Goal: Task Accomplishment & Management: Manage account settings

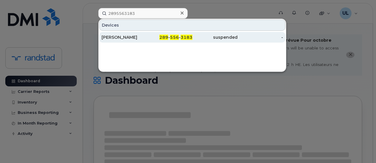
type input "2895563183"
click at [166, 34] on div "289 - 556 - 3183" at bounding box center [169, 37] width 45 height 11
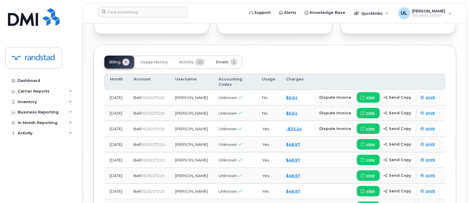
click at [230, 69] on button "Emails 1" at bounding box center [226, 62] width 31 height 13
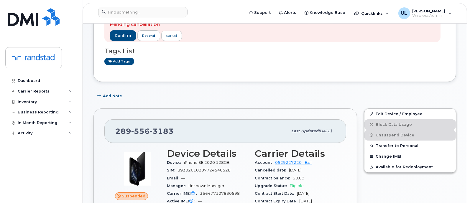
scroll to position [95, 0]
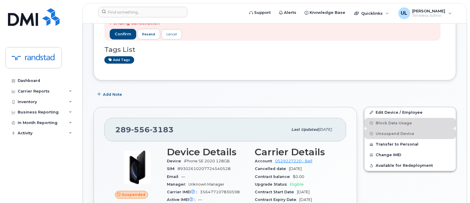
click at [138, 138] on div "289 556 3183 Last updated Jun 30, 2025" at bounding box center [225, 130] width 242 height 24
copy span "289 556 3183"
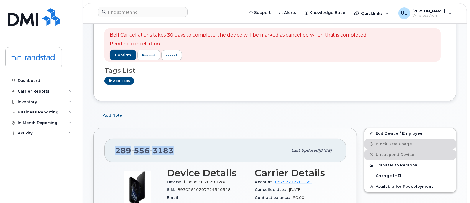
scroll to position [0, 0]
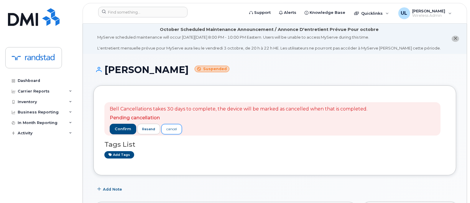
click at [167, 132] on link "cancel" at bounding box center [171, 129] width 21 height 10
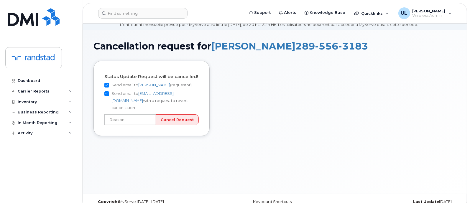
scroll to position [24, 0]
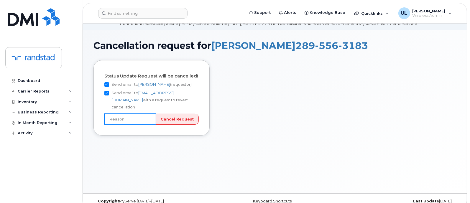
click at [136, 114] on input "text" at bounding box center [130, 119] width 52 height 11
type input "Incorrect number"
click at [176, 114] on input "Cancel Request" at bounding box center [177, 119] width 43 height 11
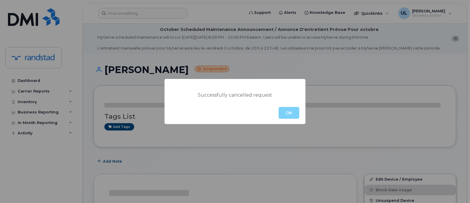
click at [294, 125] on div "Successfully cancelled request OK" at bounding box center [235, 101] width 470 height 203
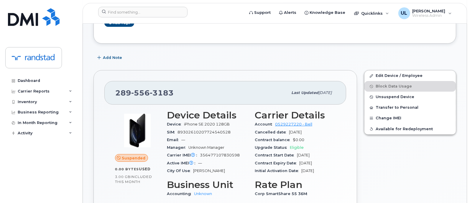
scroll to position [104, 0]
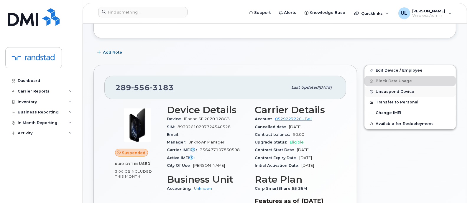
click at [394, 91] on span "Unsuspend Device" at bounding box center [395, 92] width 39 height 4
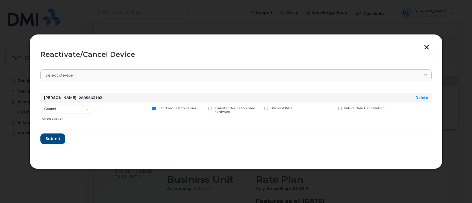
click at [428, 48] on button "button" at bounding box center [426, 48] width 9 height 6
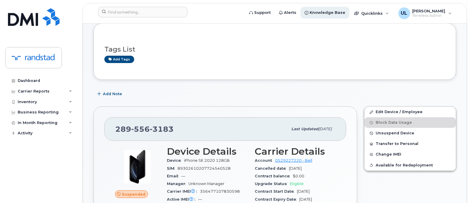
scroll to position [67, 0]
